Goal: Find contact information: Find contact information

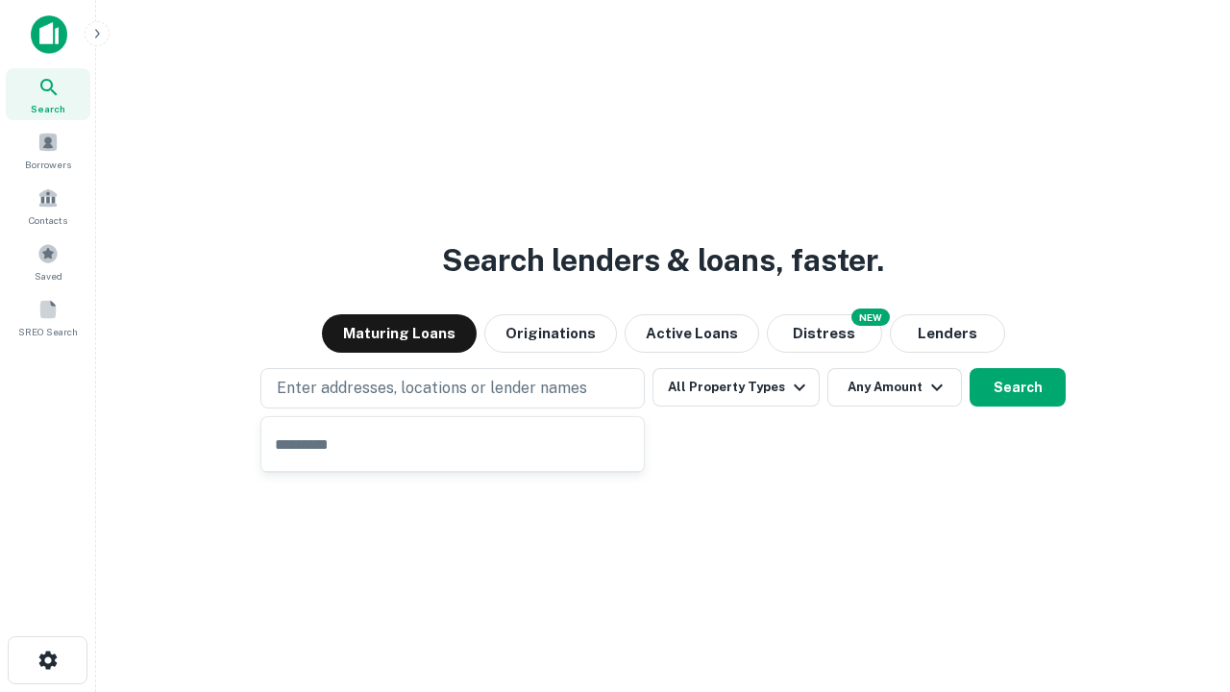
type input "**********"
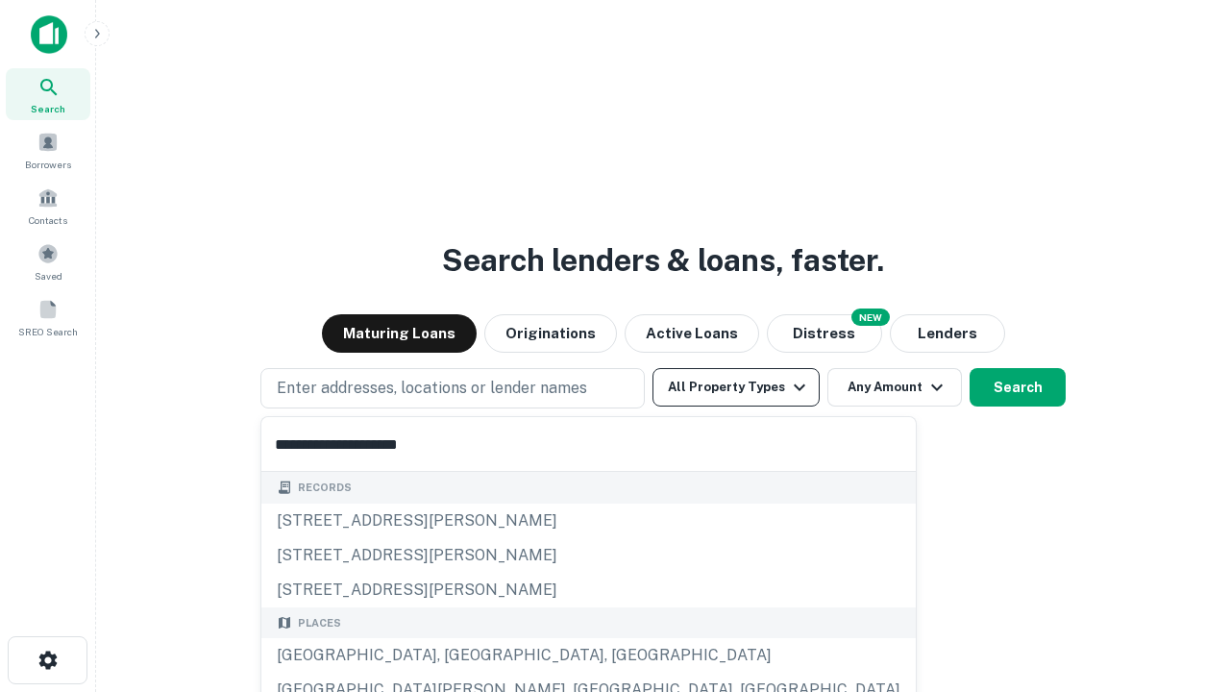
click at [736, 387] on button "All Property Types" at bounding box center [735, 387] width 167 height 38
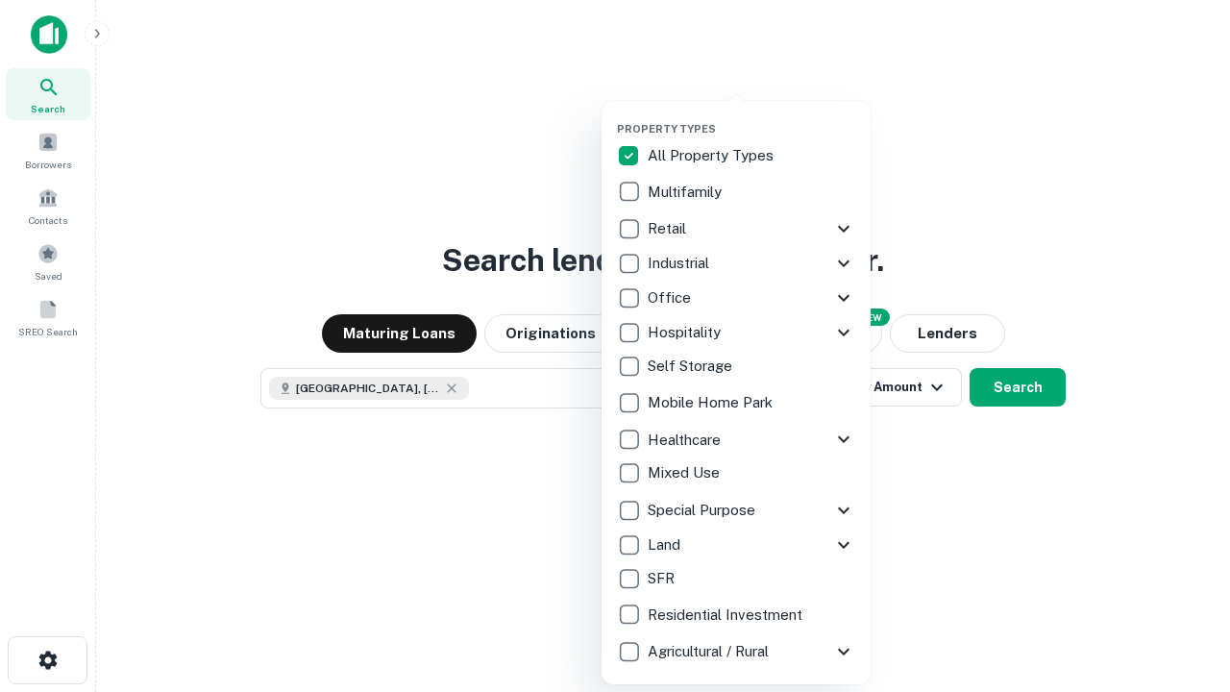
click at [751, 116] on button "button" at bounding box center [751, 116] width 269 height 1
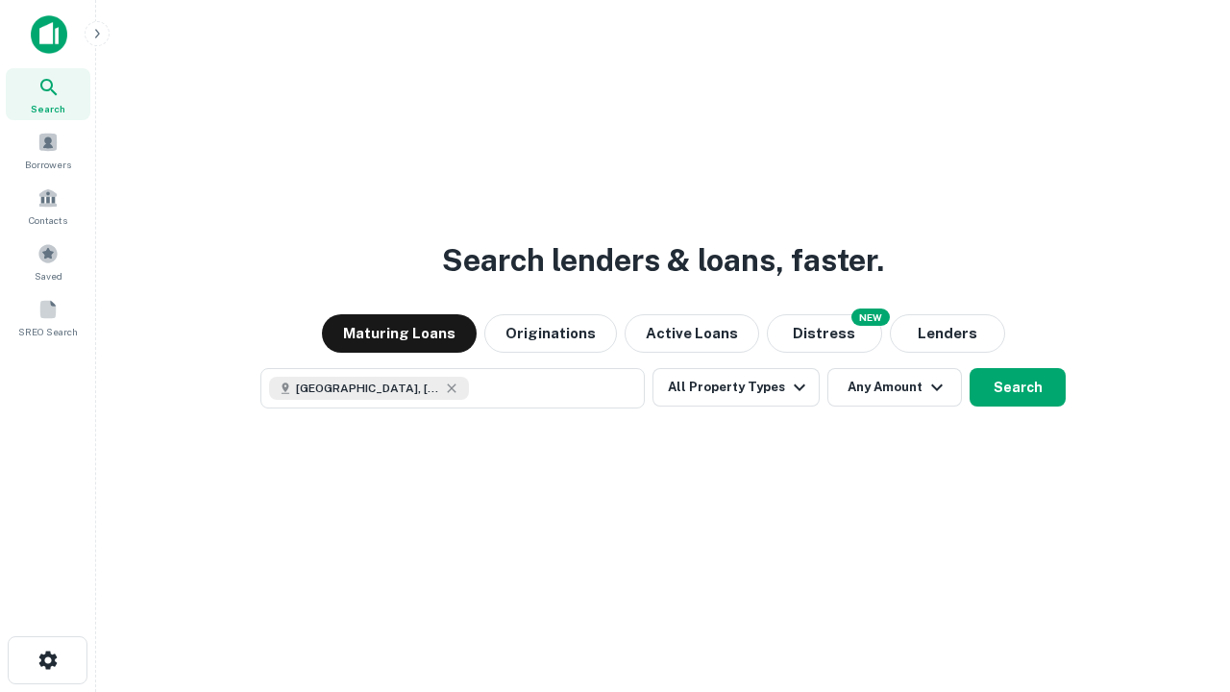
scroll to position [31, 0]
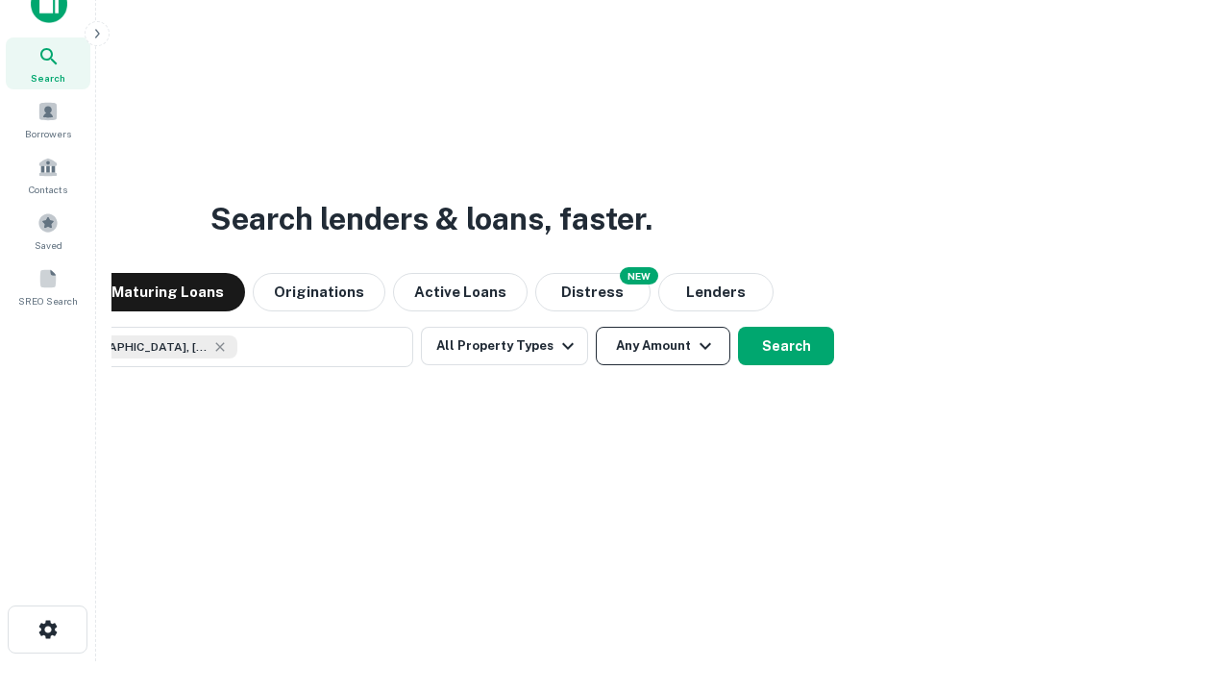
click at [596, 327] on button "Any Amount" at bounding box center [663, 346] width 135 height 38
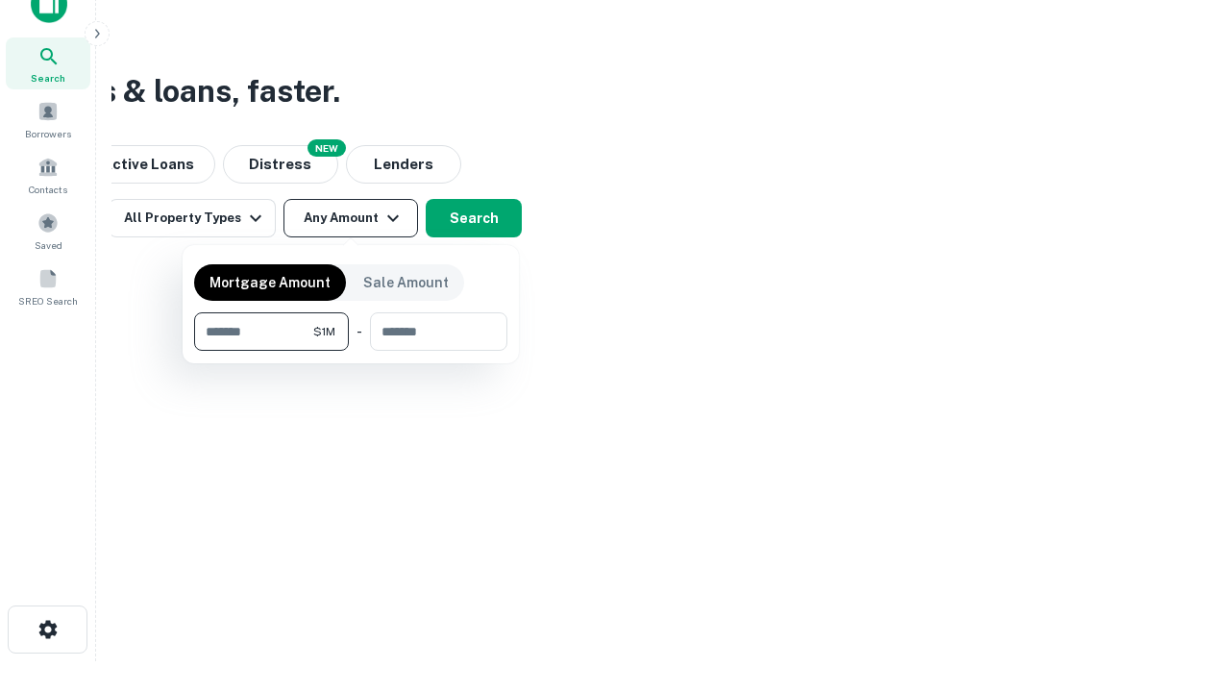
type input "*******"
click at [351, 351] on button "button" at bounding box center [350, 351] width 313 height 1
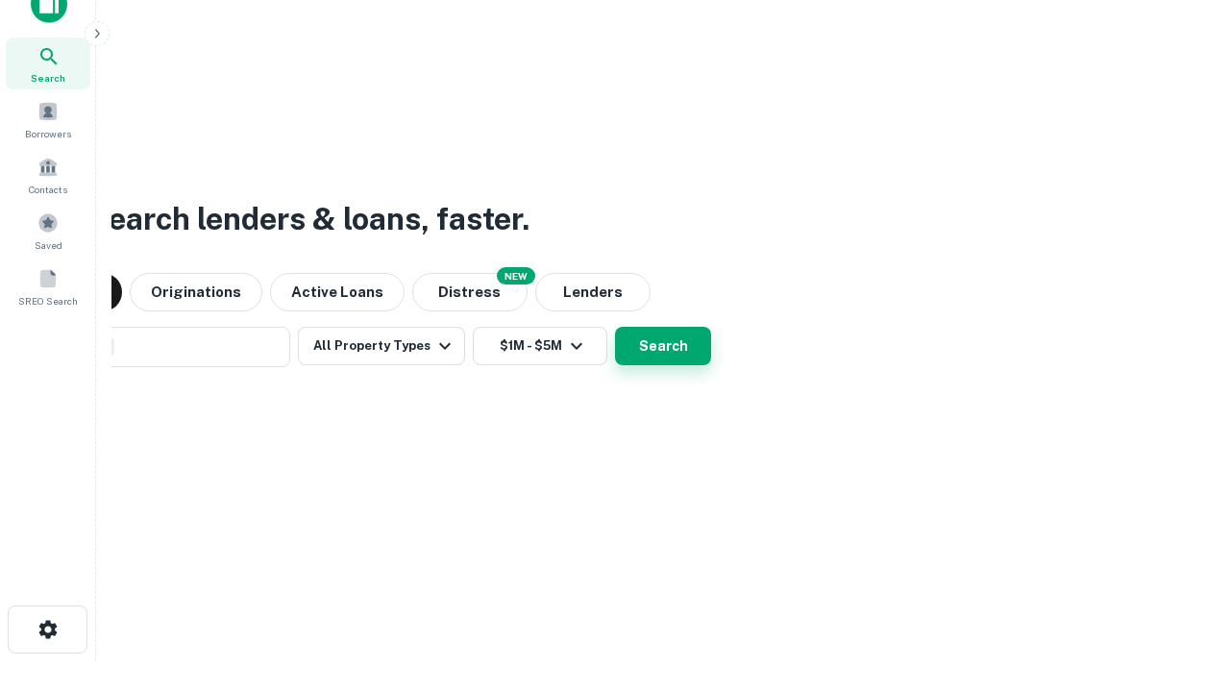
click at [615, 327] on button "Search" at bounding box center [663, 346] width 96 height 38
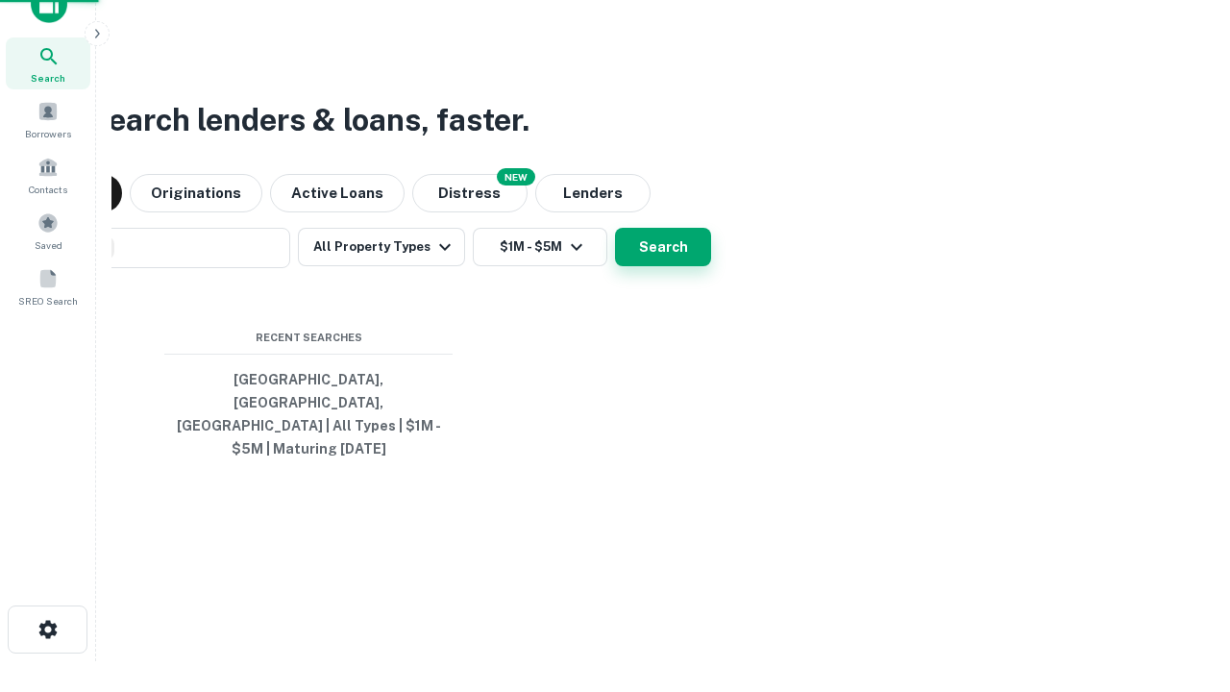
scroll to position [62, 544]
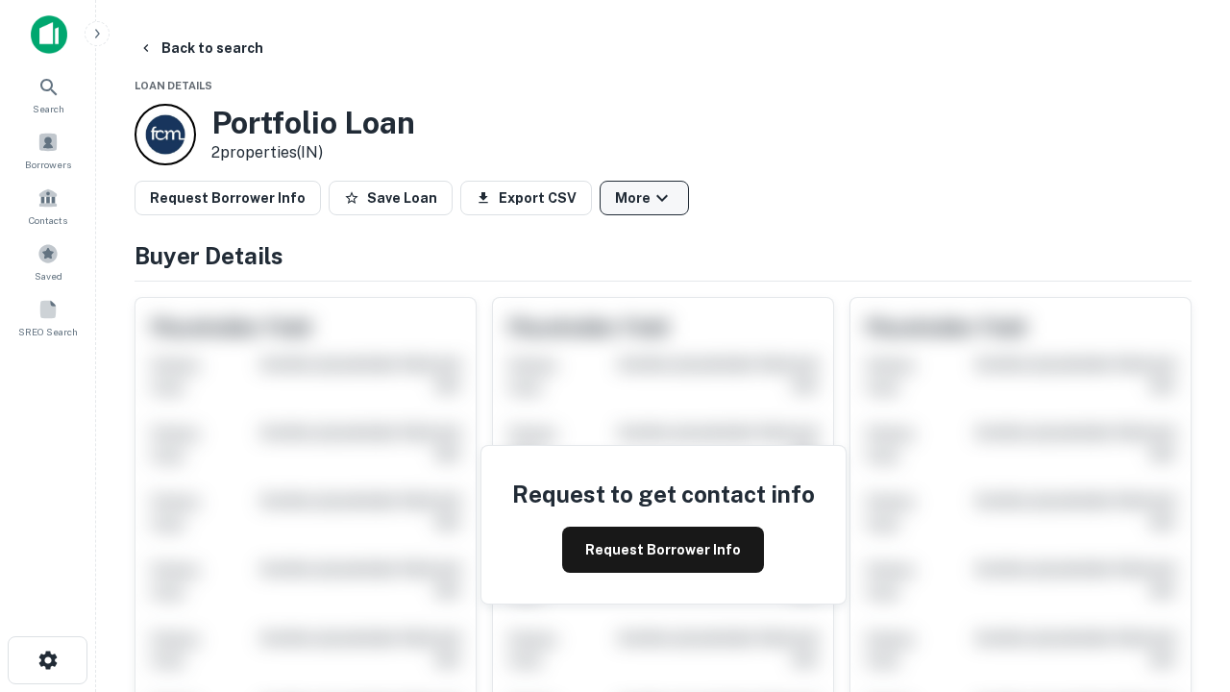
click at [644, 198] on button "More" at bounding box center [644, 198] width 89 height 35
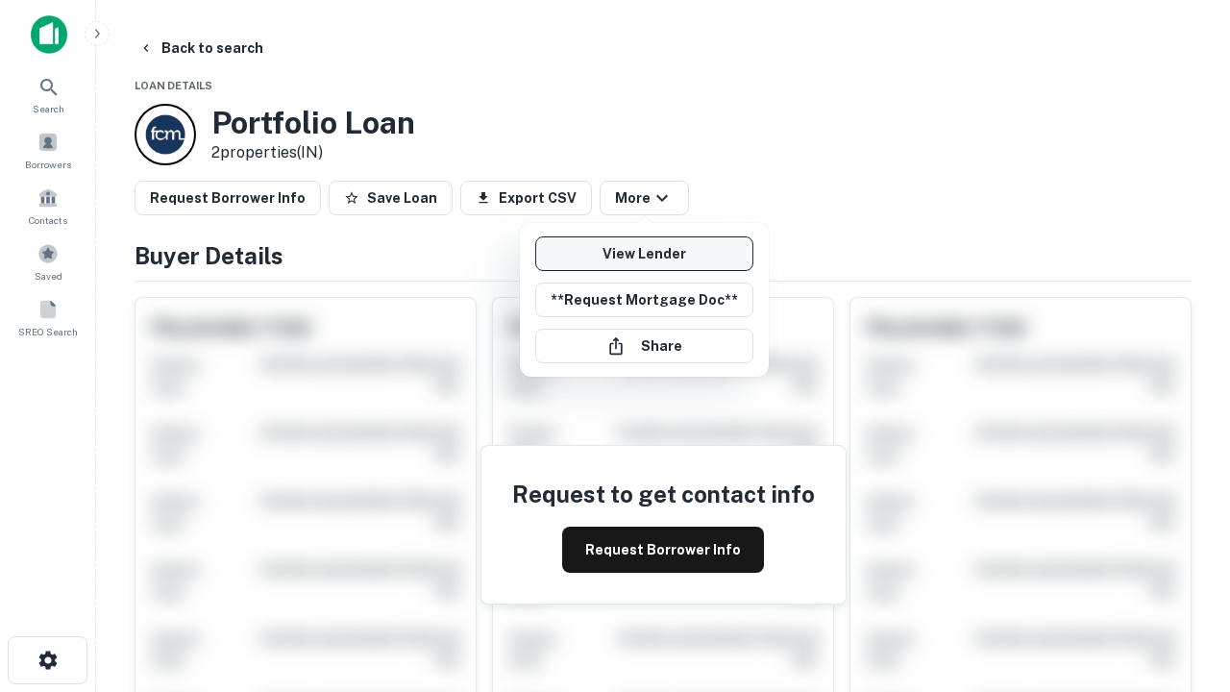
click at [644, 254] on link "View Lender" at bounding box center [644, 253] width 218 height 35
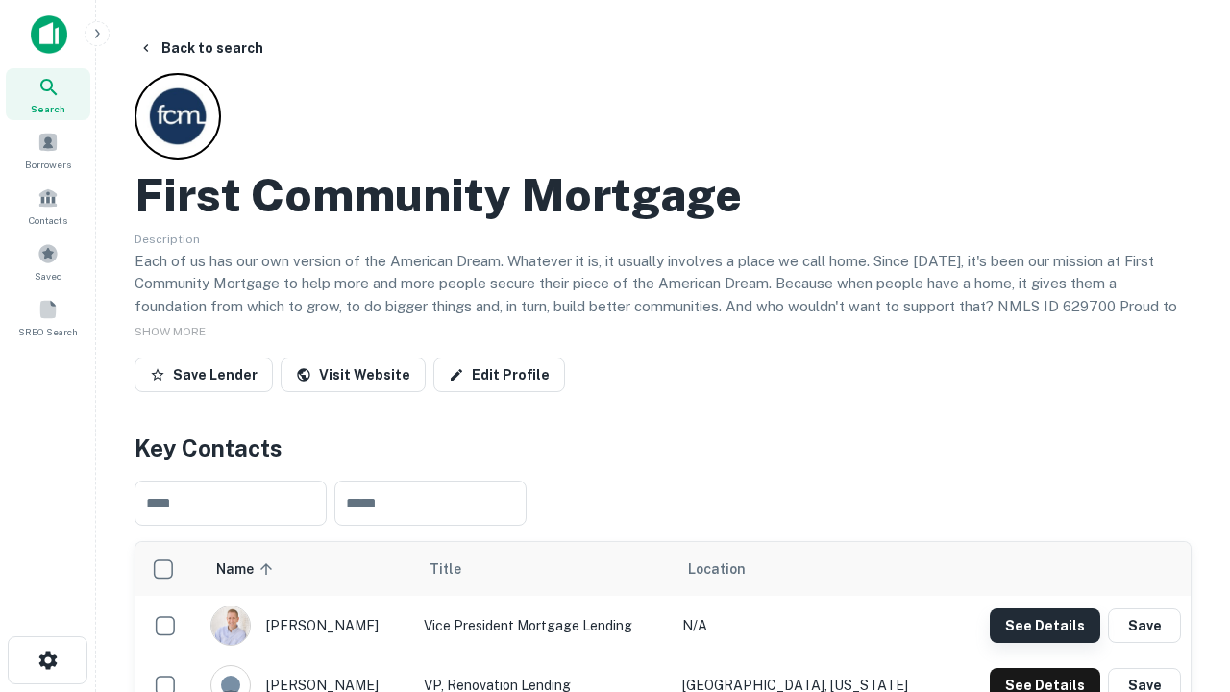
click at [1044, 625] on button "See Details" at bounding box center [1045, 625] width 110 height 35
click at [47, 660] on icon "button" at bounding box center [48, 660] width 23 height 23
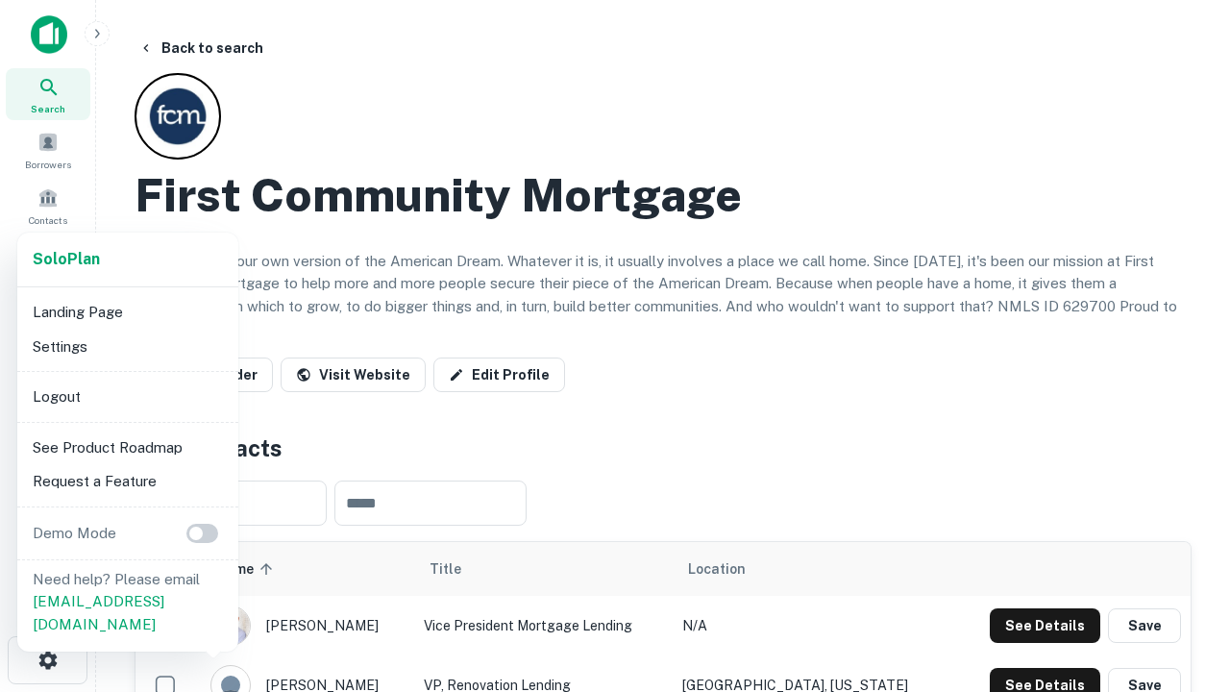
click at [127, 396] on li "Logout" at bounding box center [128, 397] width 206 height 35
